Goal: Information Seeking & Learning: Learn about a topic

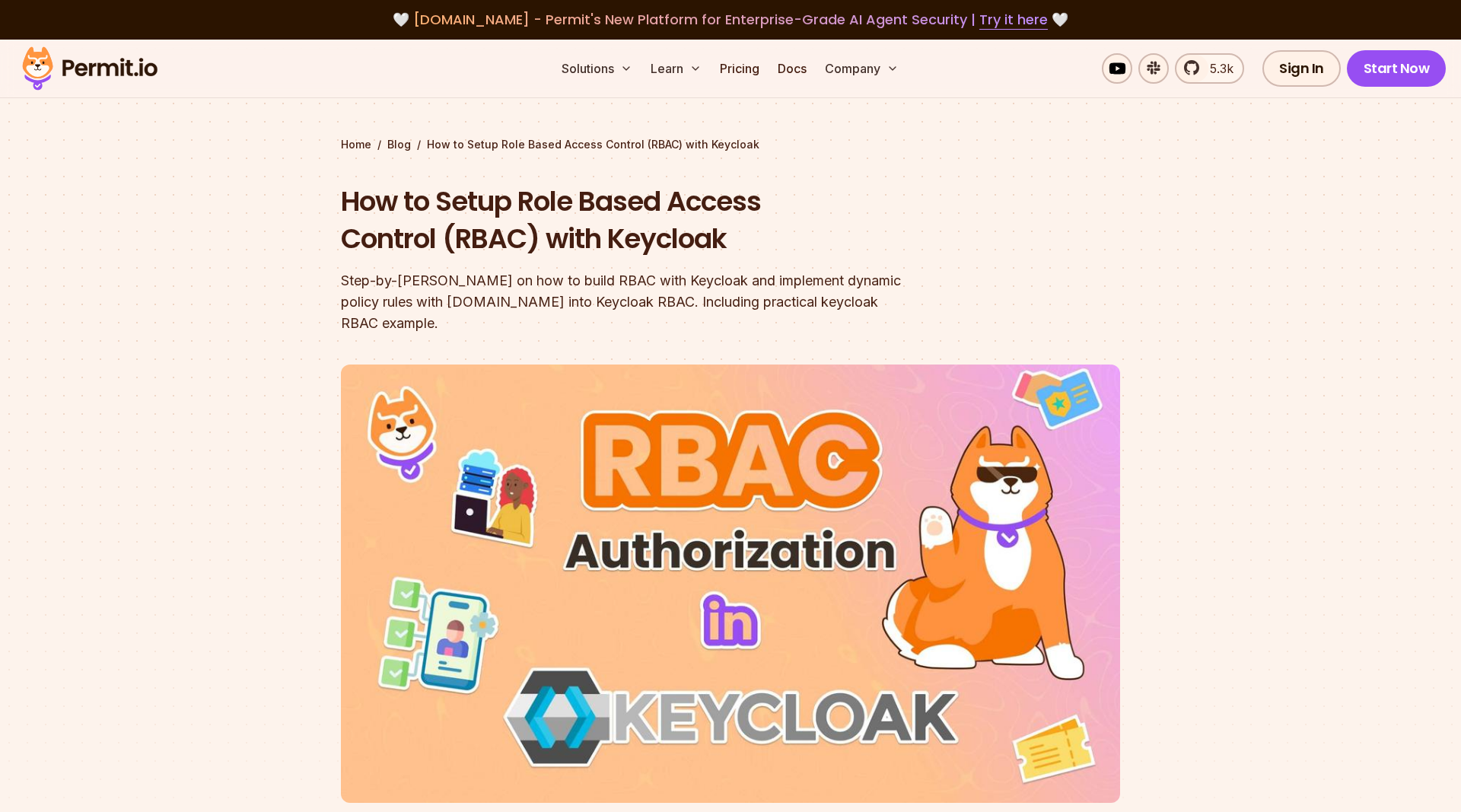
scroll to position [699, 0]
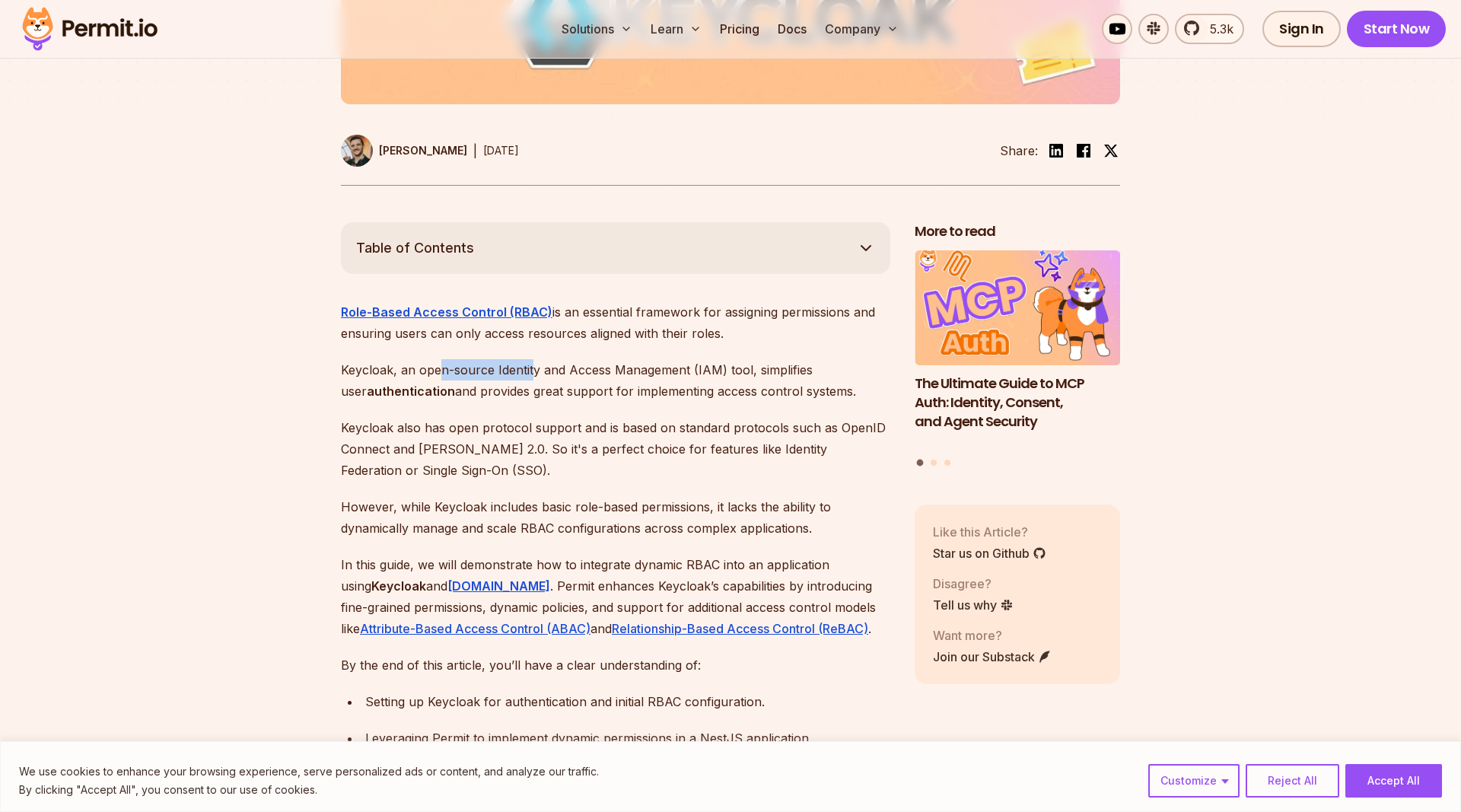
drag, startPoint x: 438, startPoint y: 349, endPoint x: 533, endPoint y: 358, distance: 95.4
click at [533, 359] on p "Keycloak, an open-source Identity and Access Management (IAM) tool, simplifies …" at bounding box center [616, 380] width 550 height 43
click at [535, 370] on p "Keycloak, an open-source Identity and Access Management (IAM) tool, simplifies …" at bounding box center [616, 380] width 550 height 43
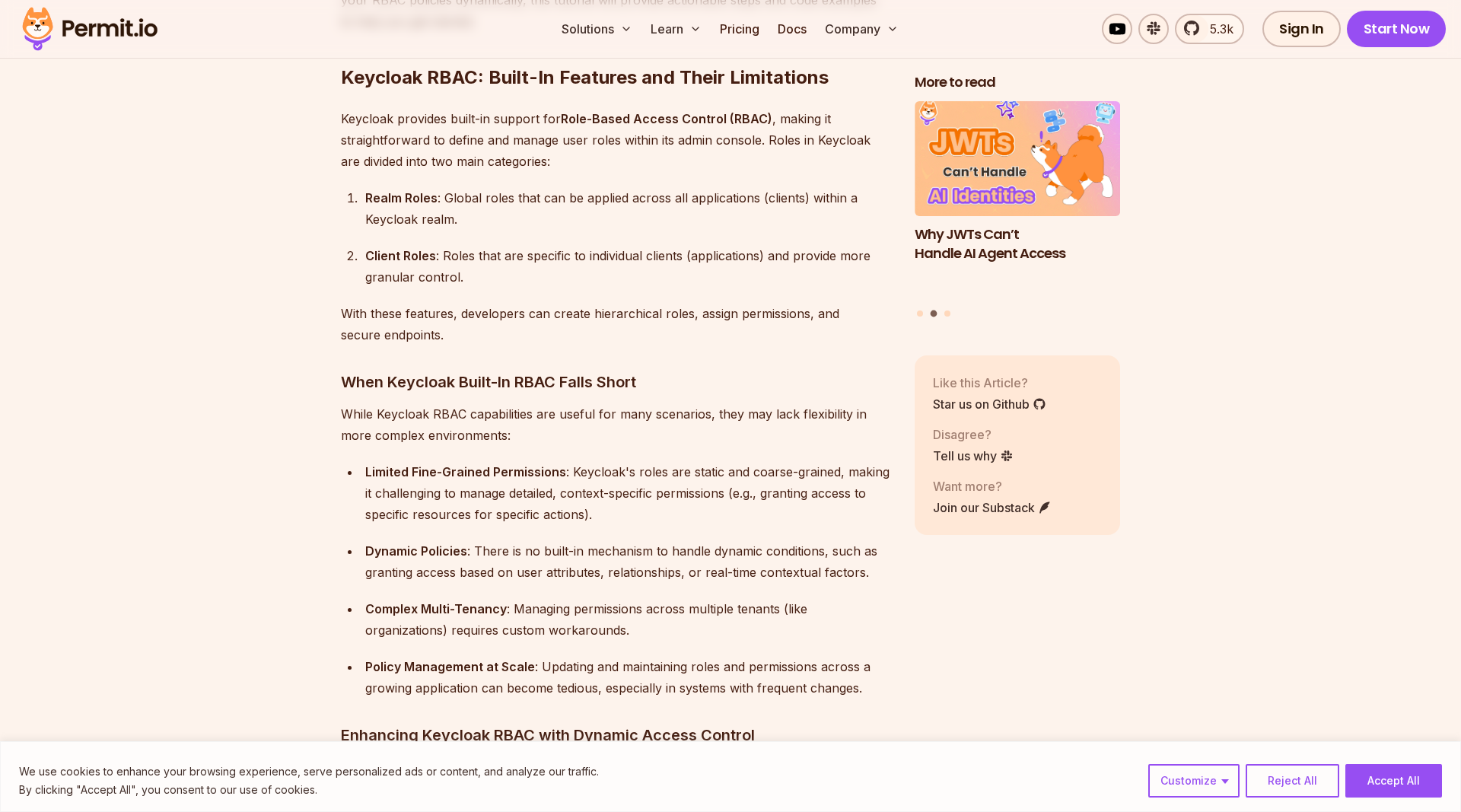
scroll to position [1630, 0]
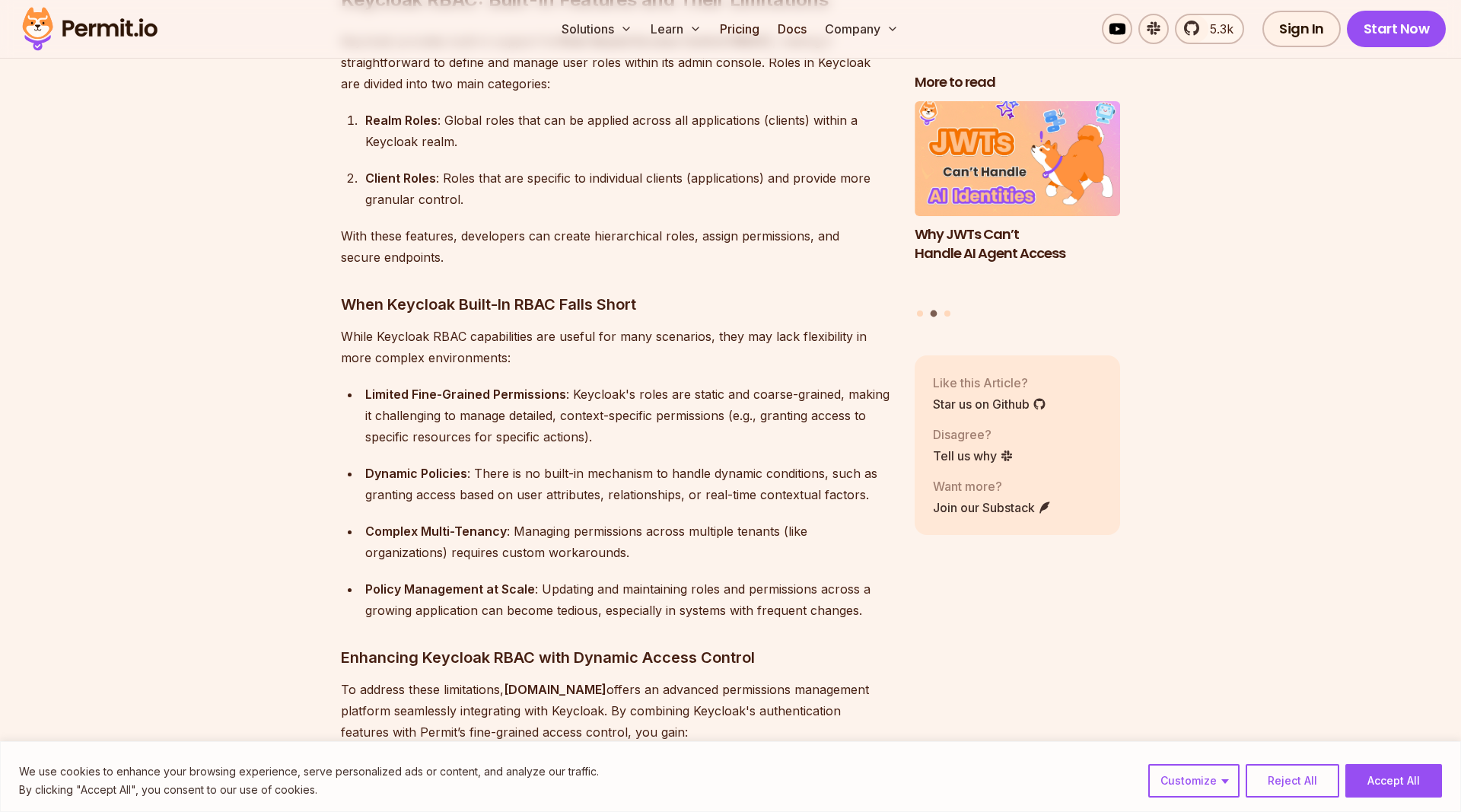
click at [538, 386] on strong "Limited Fine-Grained Permissions" at bounding box center [466, 394] width 201 height 15
click at [480, 386] on strong "Limited Fine-Grained Permissions" at bounding box center [466, 394] width 201 height 15
click at [613, 384] on div "Limited Fine-Grained Permissions : Keycloak's roles are static and coarse-grain…" at bounding box center [628, 416] width 526 height 64
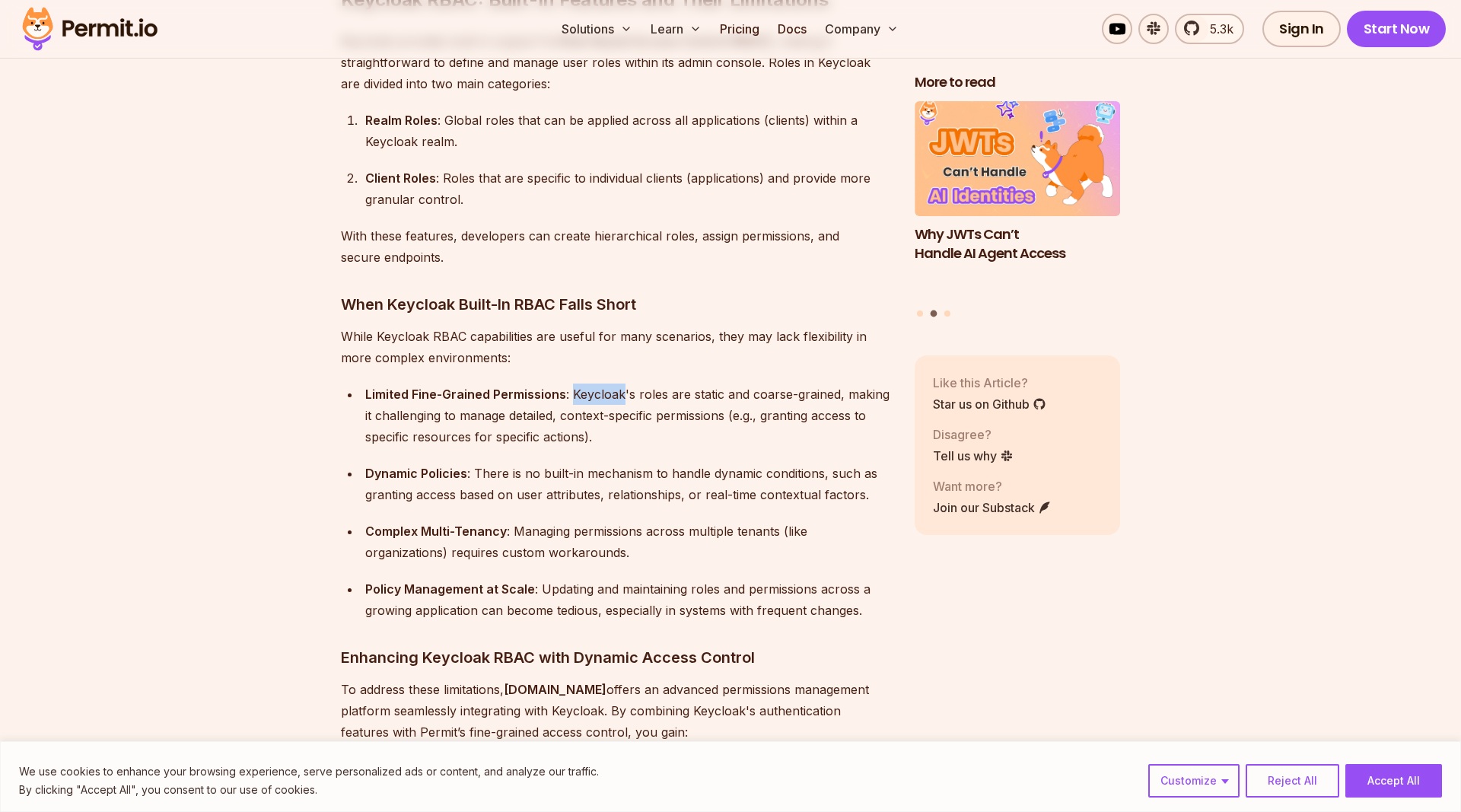
click at [613, 384] on div "Limited Fine-Grained Permissions : Keycloak's roles are static and coarse-grain…" at bounding box center [628, 416] width 526 height 64
click at [645, 384] on div "Limited Fine-Grained Permissions : Keycloak's roles are static and coarse-grain…" at bounding box center [628, 416] width 526 height 64
click at [578, 391] on div "Limited Fine-Grained Permissions : Keycloak's roles are static and coarse-grain…" at bounding box center [628, 416] width 526 height 64
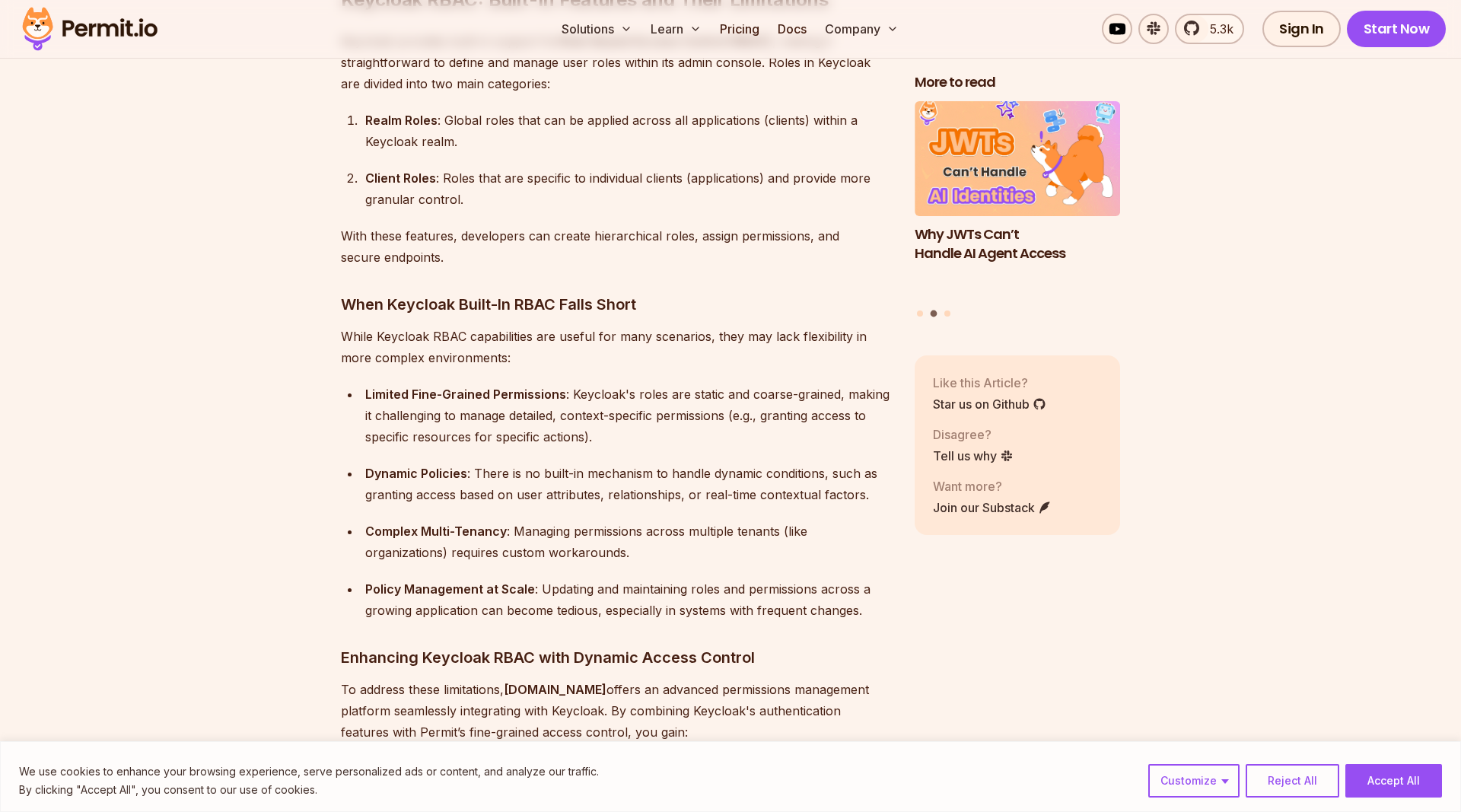
click at [552, 394] on div "Limited Fine-Grained Permissions : Keycloak's roles are static and coarse-grain…" at bounding box center [628, 416] width 526 height 64
click at [612, 393] on div "Limited Fine-Grained Permissions : Keycloak's roles are static and coarse-grain…" at bounding box center [628, 416] width 526 height 64
click at [666, 391] on div "Limited Fine-Grained Permissions : Keycloak's roles are static and coarse-grain…" at bounding box center [628, 416] width 526 height 64
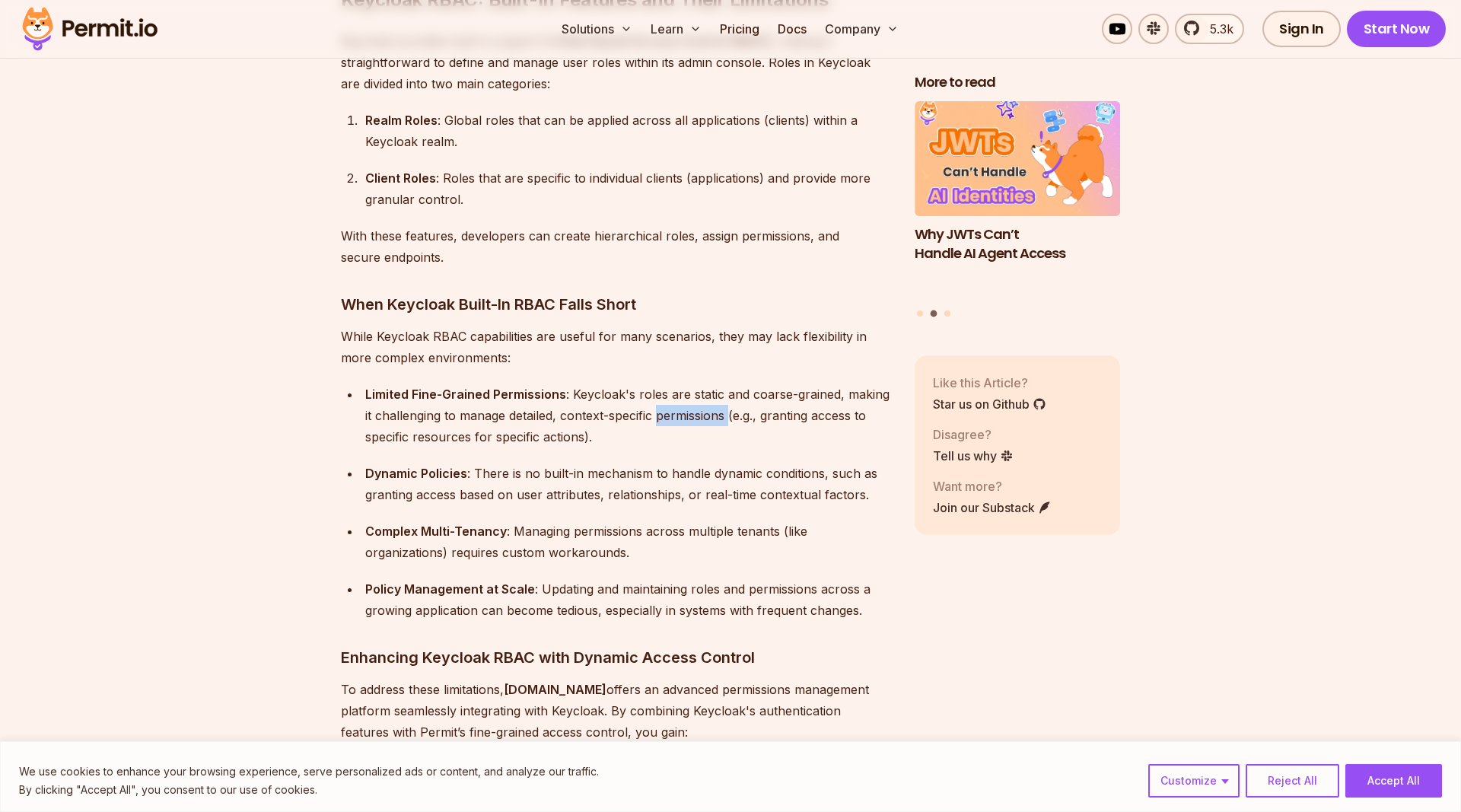
click at [666, 391] on div "Limited Fine-Grained Permissions : Keycloak's roles are static and coarse-grain…" at bounding box center [628, 416] width 526 height 64
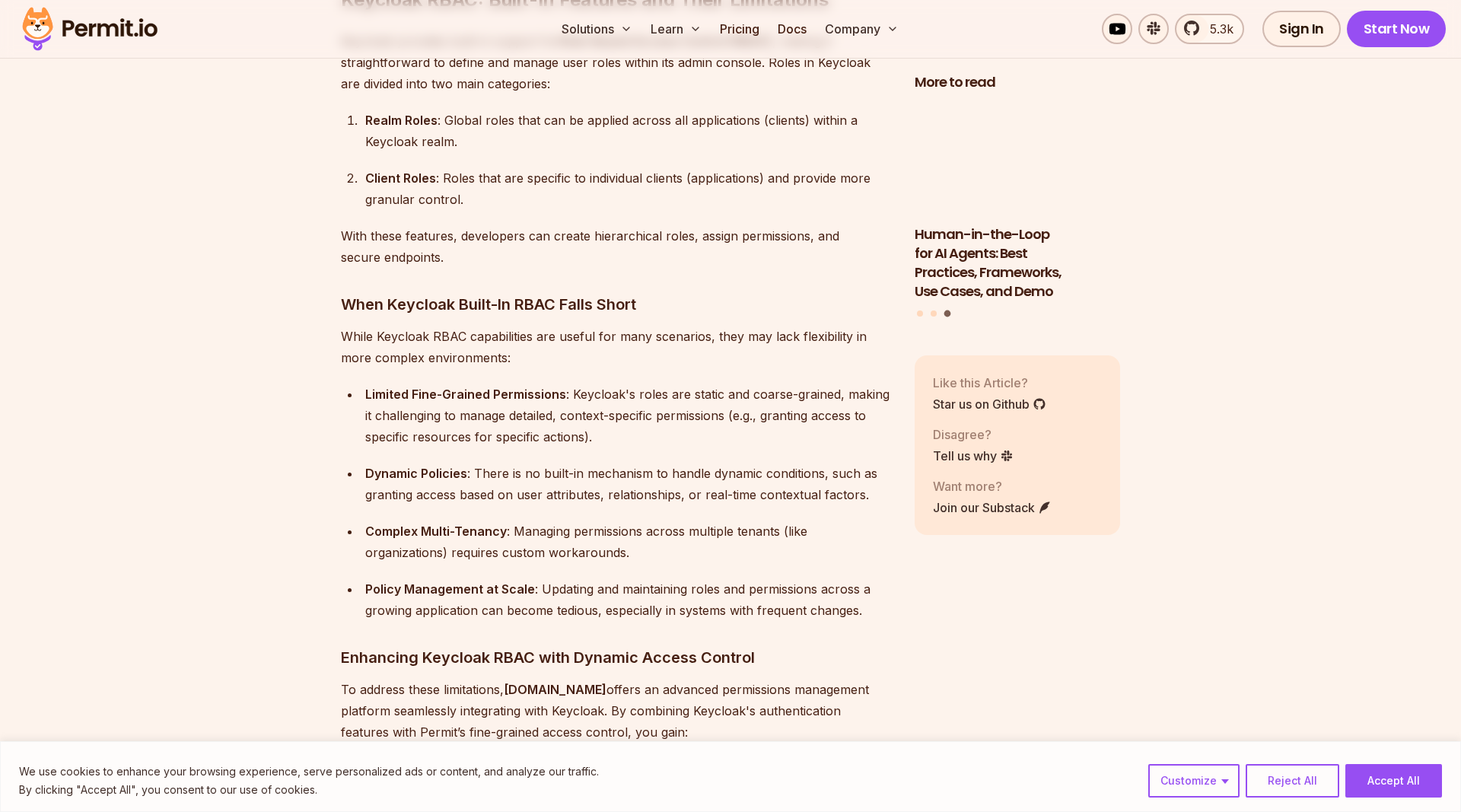
click at [489, 411] on div "Limited Fine-Grained Permissions : Keycloak's roles are static and coarse-grain…" at bounding box center [628, 416] width 526 height 64
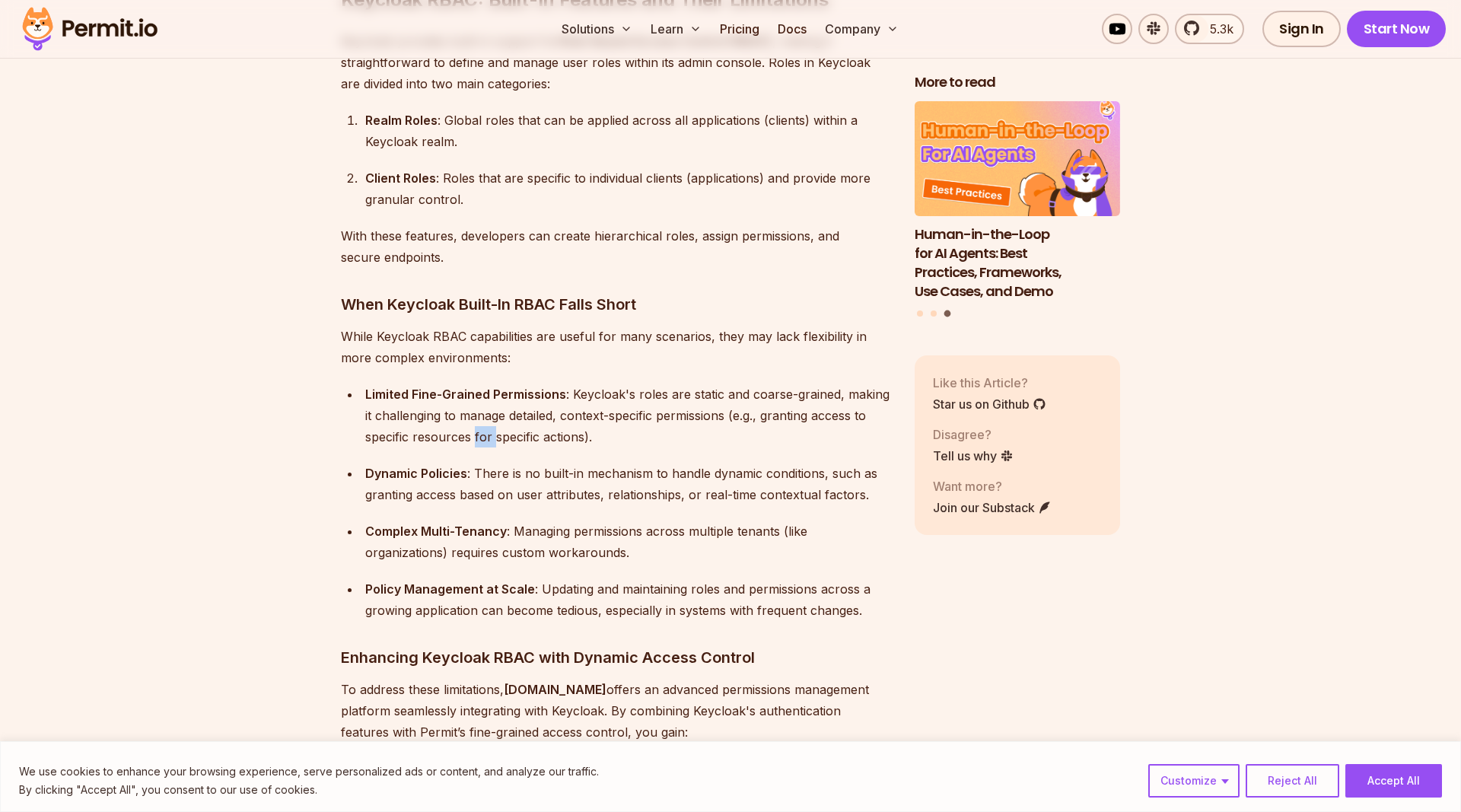
click at [489, 411] on div "Limited Fine-Grained Permissions : Keycloak's roles are static and coarse-grain…" at bounding box center [628, 416] width 526 height 64
click at [520, 416] on div "Limited Fine-Grained Permissions : Keycloak's roles are static and coarse-grain…" at bounding box center [628, 416] width 526 height 64
click at [523, 463] on div "Dynamic Policies : There is no built-in mechanism to handle dynamic conditions,…" at bounding box center [628, 484] width 526 height 43
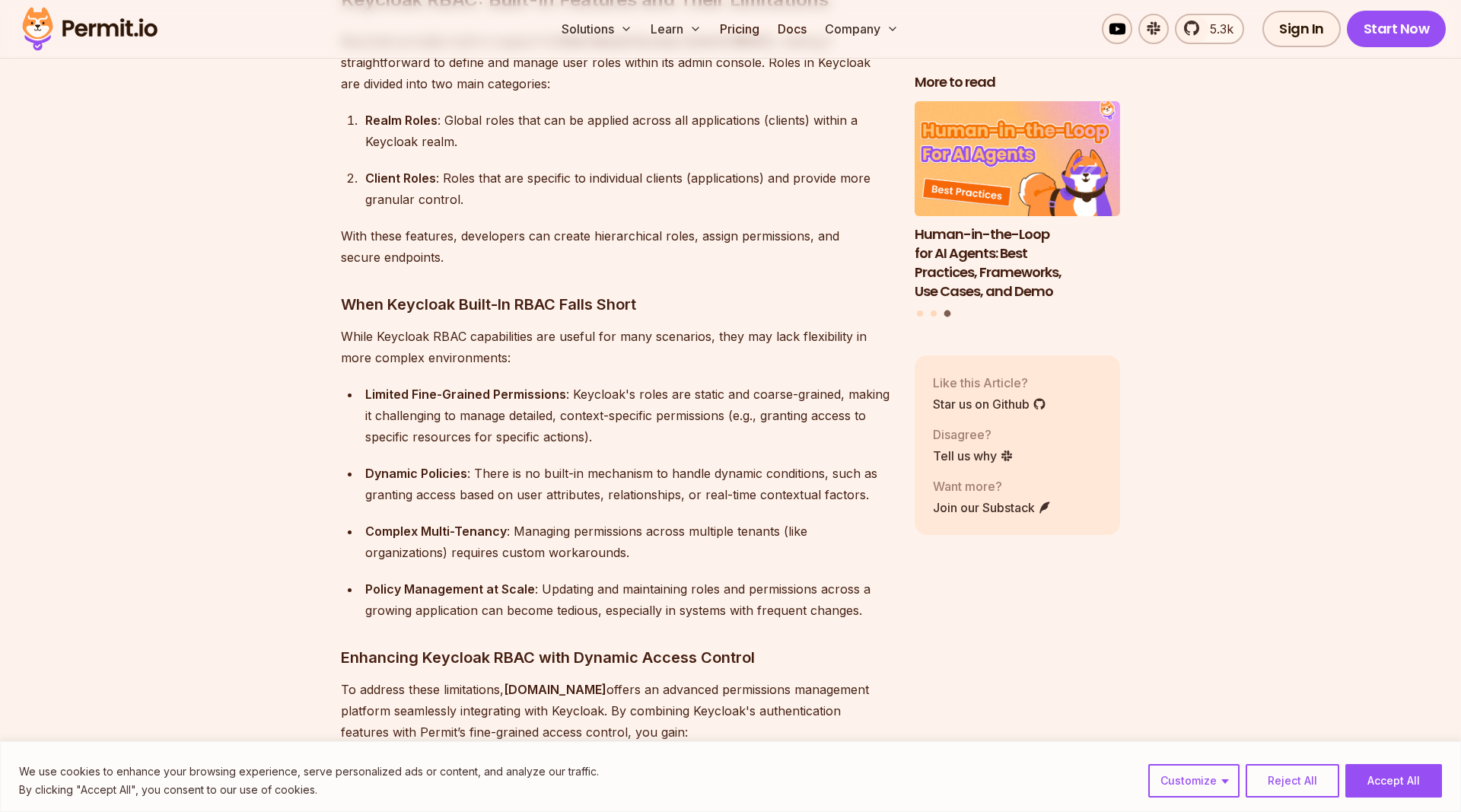
click at [553, 463] on div "Dynamic Policies : There is no built-in mechanism to handle dynamic conditions,…" at bounding box center [628, 484] width 526 height 43
click at [536, 463] on div "Dynamic Policies : There is no built-in mechanism to handle dynamic conditions,…" at bounding box center [628, 484] width 526 height 43
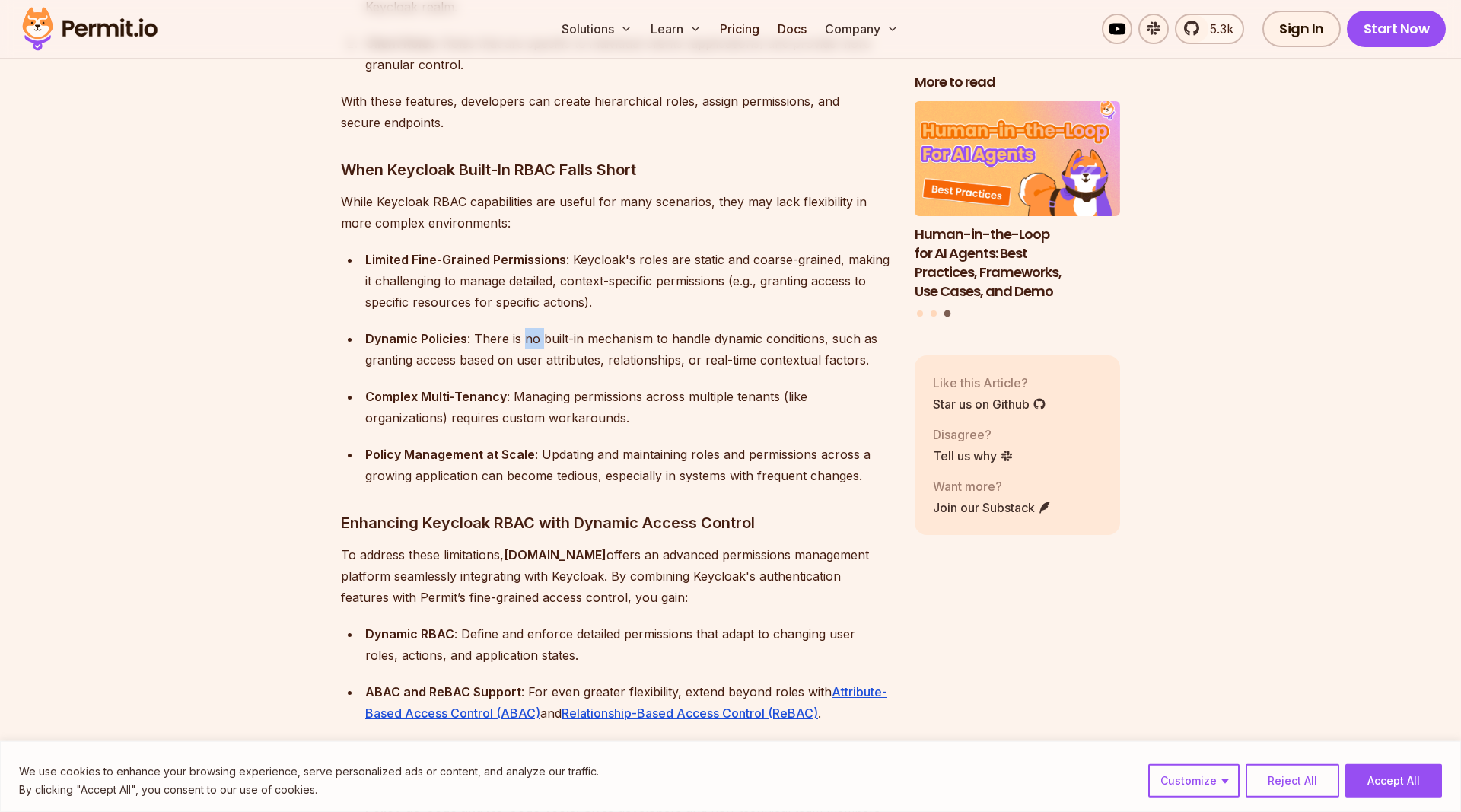
scroll to position [1863, 0]
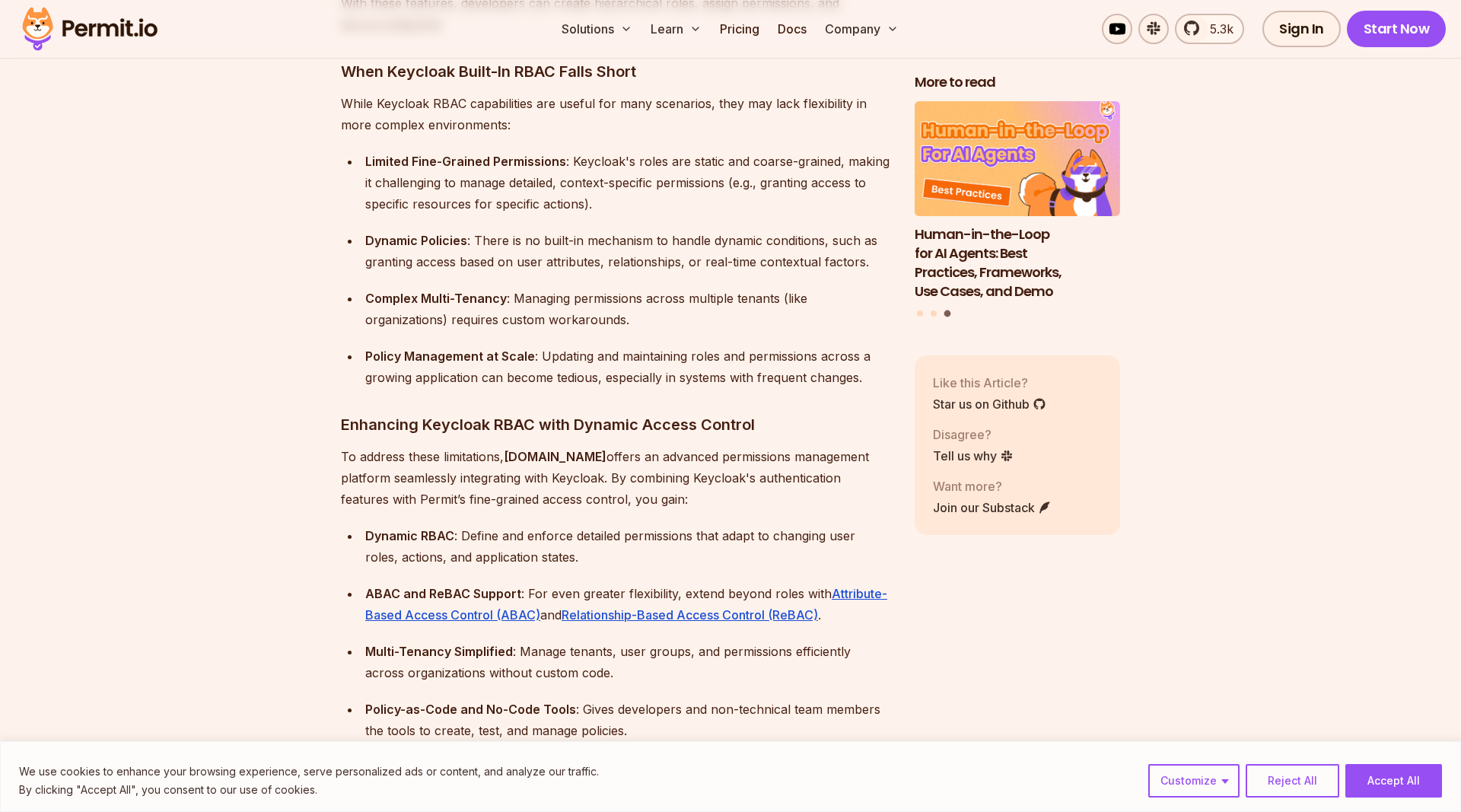
click at [526, 449] on strong "[DOMAIN_NAME]" at bounding box center [555, 457] width 103 height 15
click at [572, 446] on p "To address these limitations, [DOMAIN_NAME] offers an advanced permissions mana…" at bounding box center [616, 478] width 550 height 64
click at [629, 446] on p "To address these limitations, [DOMAIN_NAME] offers an advanced permissions mana…" at bounding box center [616, 478] width 550 height 64
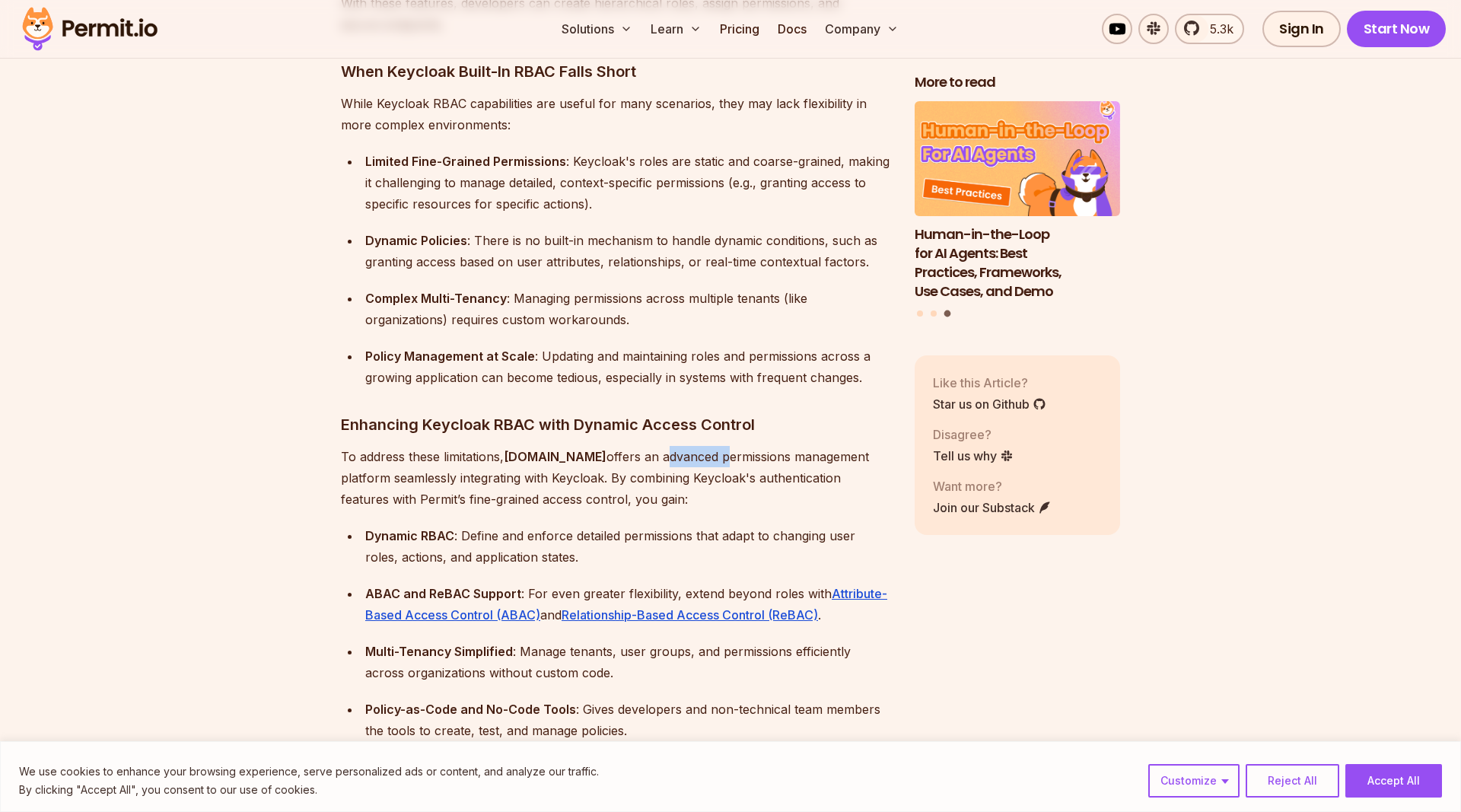
click at [629, 446] on p "To address these limitations, [DOMAIN_NAME] offers an advanced permissions mana…" at bounding box center [616, 478] width 550 height 64
click at [691, 446] on p "To address these limitations, [DOMAIN_NAME] offers an advanced permissions mana…" at bounding box center [616, 478] width 550 height 64
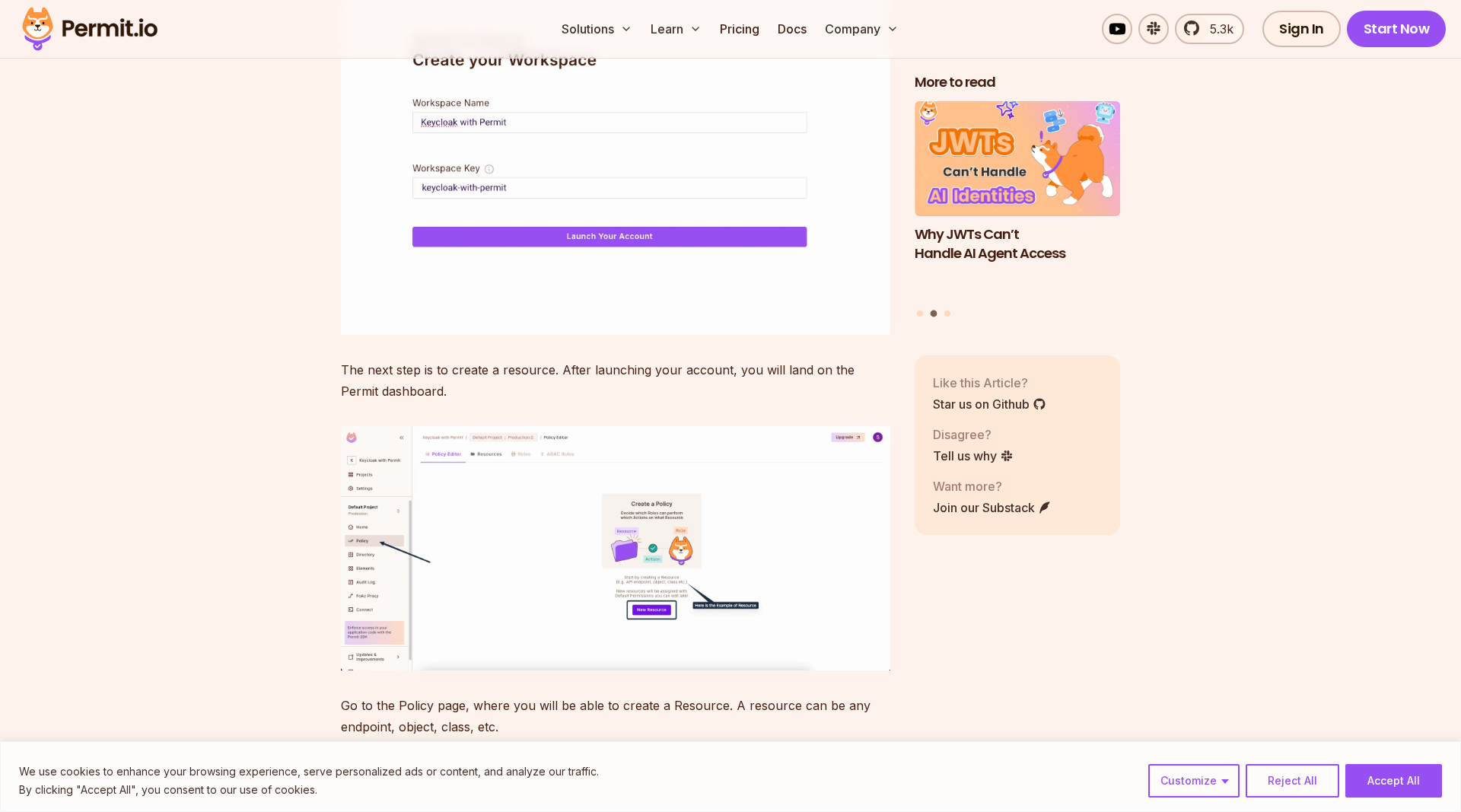
scroll to position [11797, 0]
